Goal: Find specific page/section: Find specific page/section

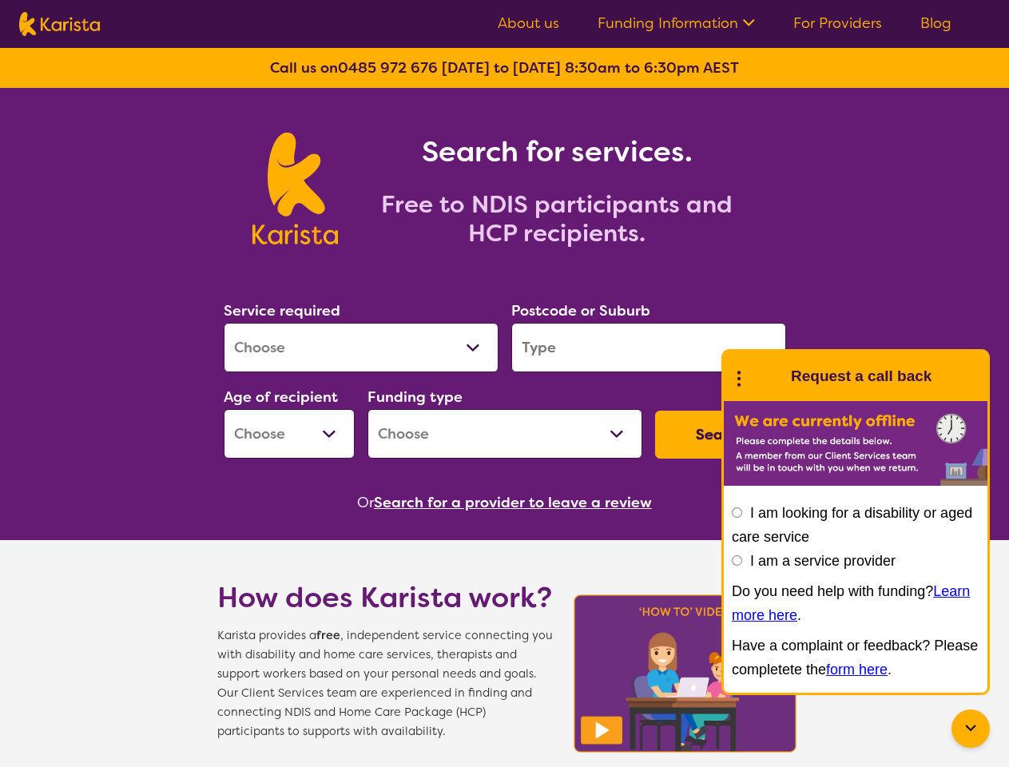
click at [677, 23] on link "Funding Information" at bounding box center [676, 23] width 157 height 19
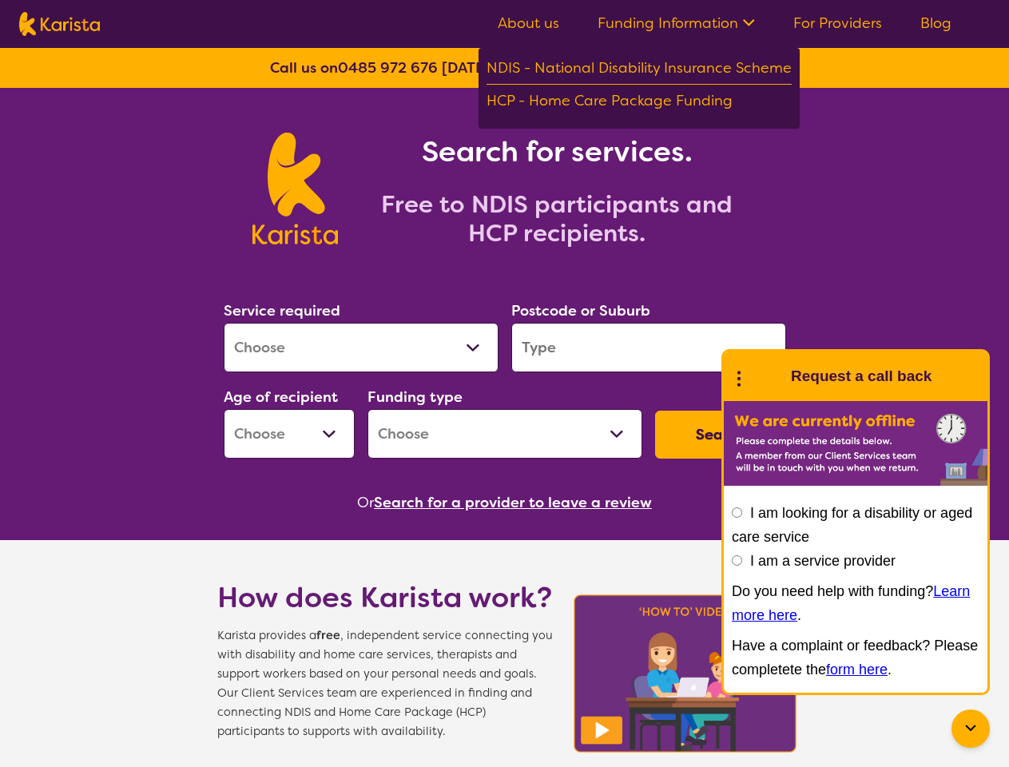
click at [721, 435] on button "Search" at bounding box center [720, 435] width 131 height 48
click at [516, 503] on button "Search for a provider to leave a review" at bounding box center [513, 503] width 278 height 24
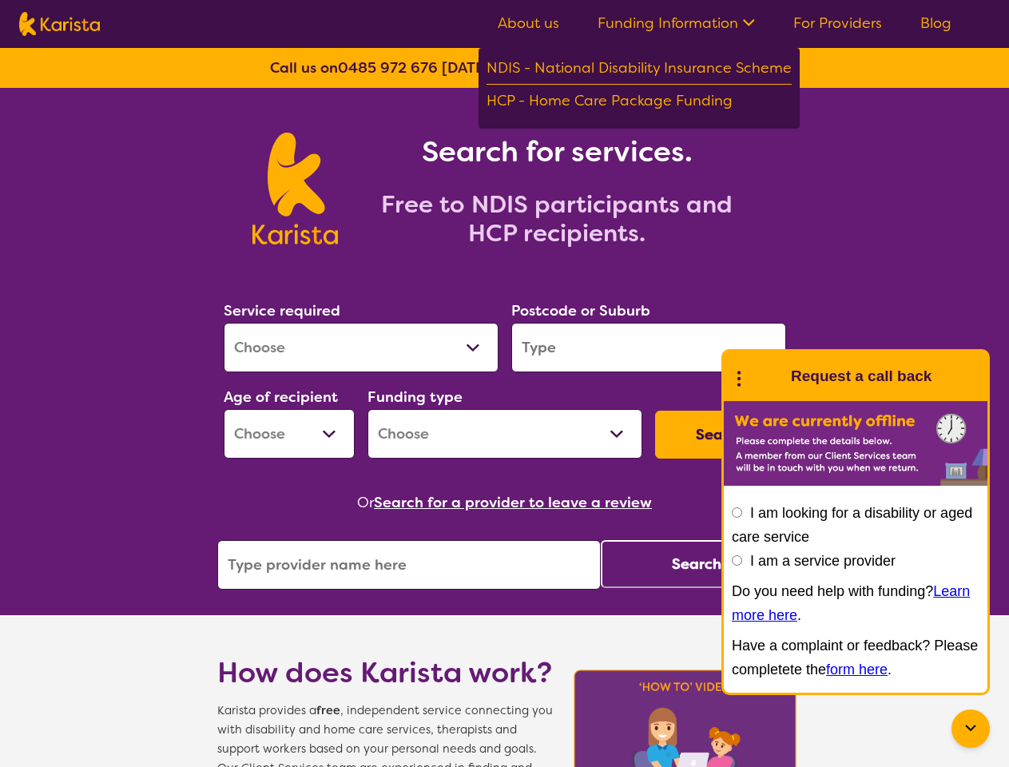
click at [971, 729] on icon at bounding box center [970, 728] width 19 height 19
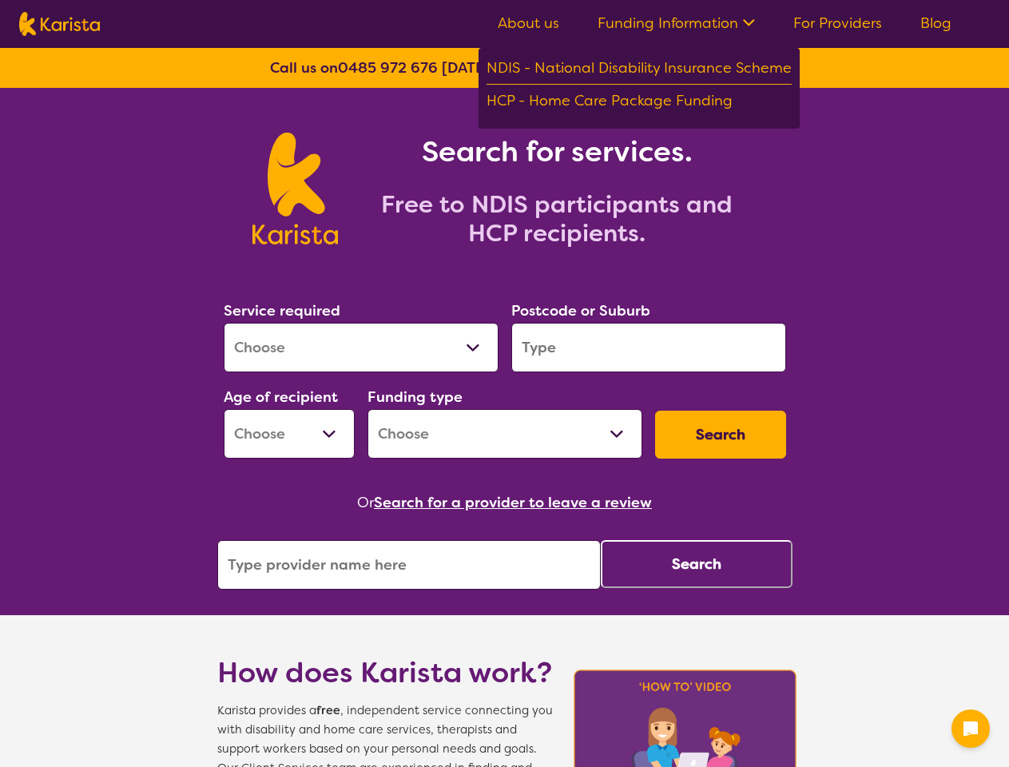
click at [739, 376] on div "Postcode or Suburb" at bounding box center [649, 335] width 288 height 86
click at [737, 512] on div "Or Search for a provider to leave a review" at bounding box center [504, 503] width 575 height 24
click at [737, 560] on button "Search" at bounding box center [697, 564] width 192 height 48
